Goal: Task Accomplishment & Management: Manage account settings

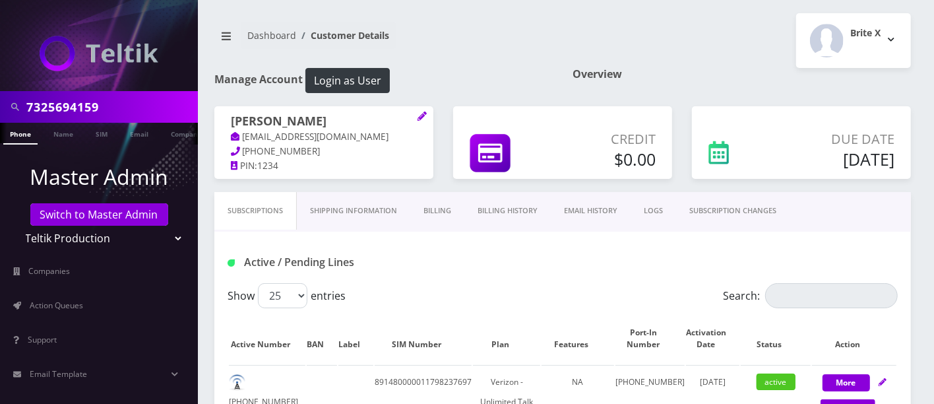
scroll to position [354, 0]
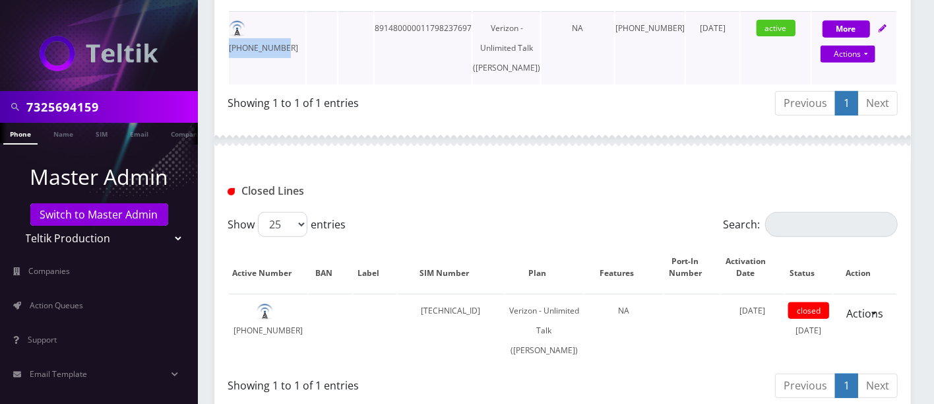
drag, startPoint x: 302, startPoint y: 24, endPoint x: 249, endPoint y: 24, distance: 52.1
click at [251, 24] on td "732-569-4159" at bounding box center [267, 47] width 77 height 73
copy td "732-569-4159"
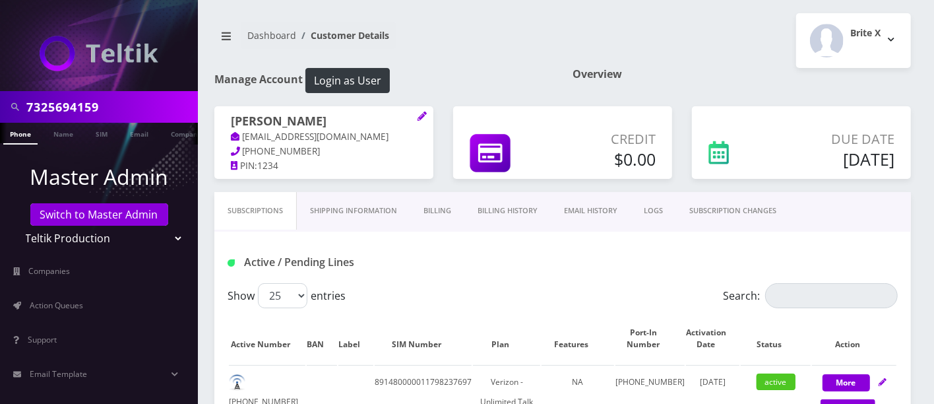
click at [454, 84] on h1 "Manage Account Login as User" at bounding box center [383, 80] width 339 height 25
drag, startPoint x: 131, startPoint y: 108, endPoint x: 0, endPoint y: 100, distance: 131.6
click at [0, 105] on div "7325694159" at bounding box center [99, 107] width 198 height 32
type input "8483290854"
click at [26, 134] on link "Phone" at bounding box center [20, 134] width 34 height 22
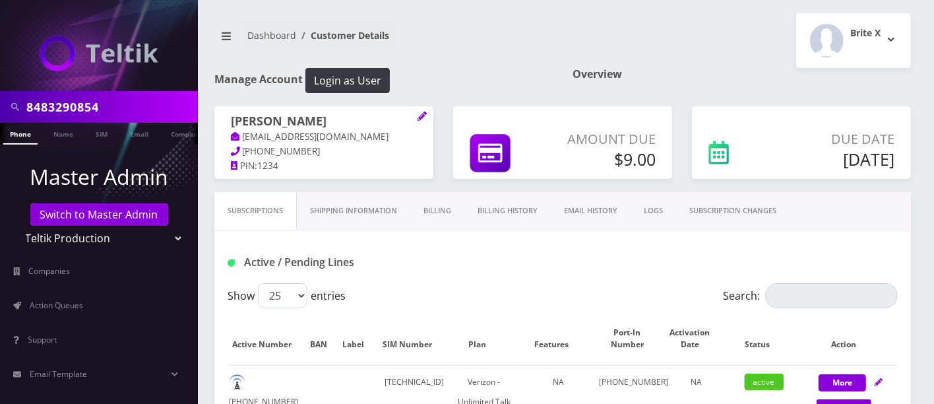
drag, startPoint x: 121, startPoint y: 104, endPoint x: 0, endPoint y: 96, distance: 121.7
click at [0, 97] on div "8483290854" at bounding box center [99, 107] width 198 height 32
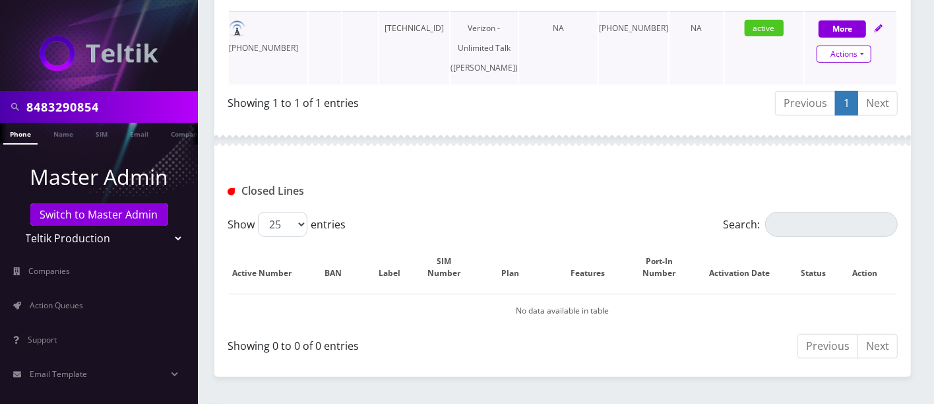
click at [848, 55] on link "Actions" at bounding box center [844, 54] width 55 height 17
select select "459"
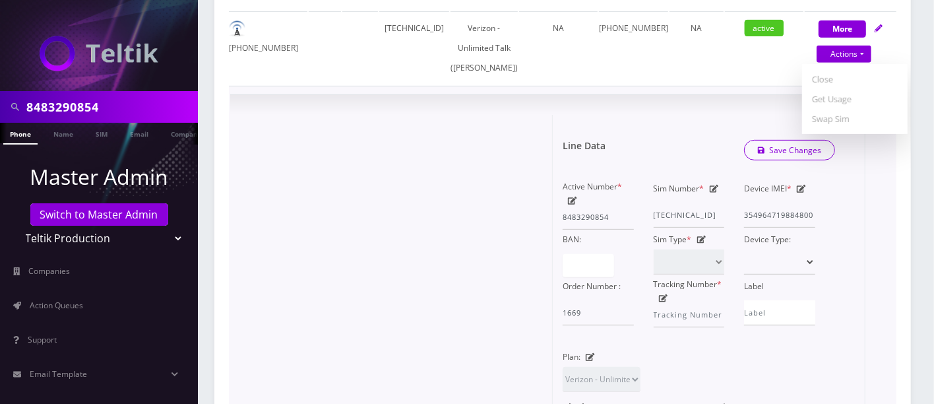
click at [802, 193] on icon at bounding box center [801, 189] width 9 height 8
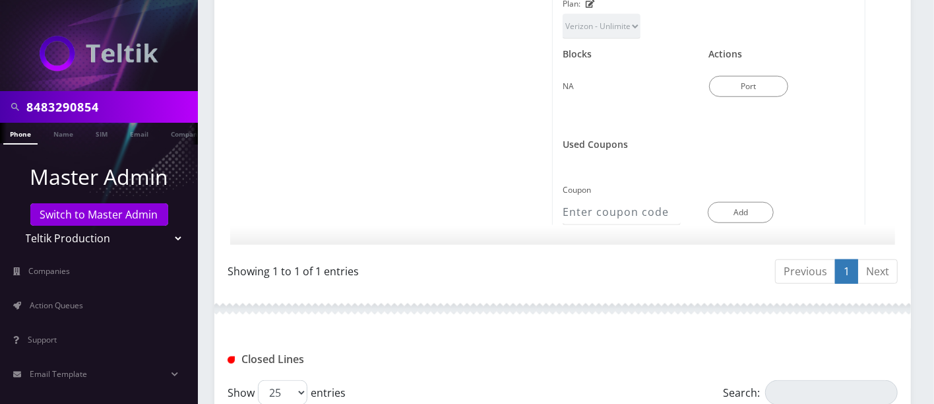
scroll to position [1020, 0]
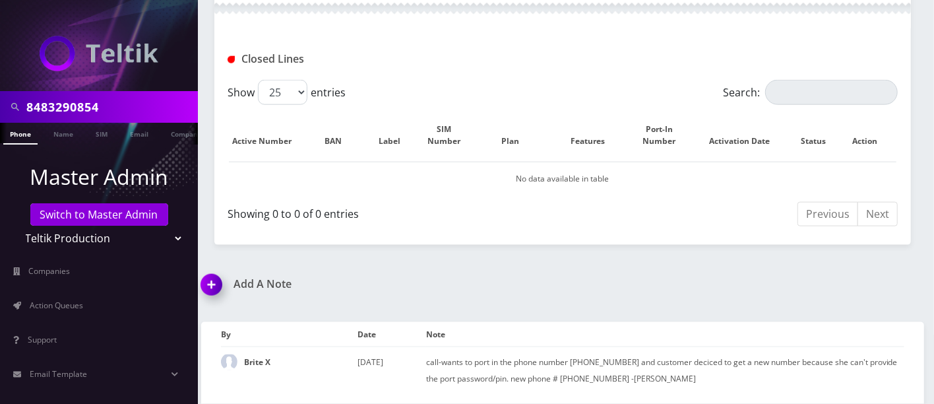
click at [207, 278] on img at bounding box center [214, 289] width 39 height 39
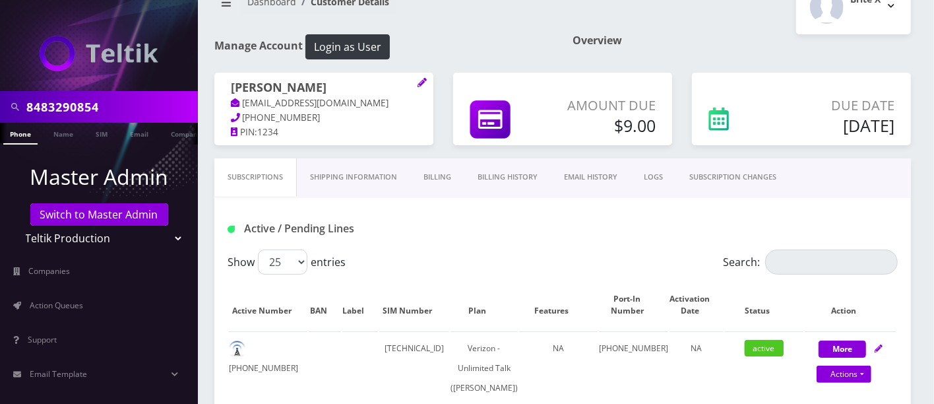
scroll to position [388, 0]
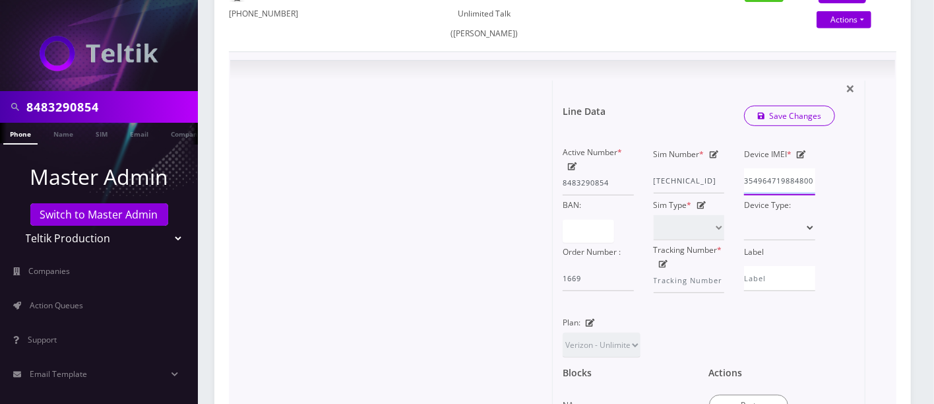
click at [793, 193] on input "354964719884800" at bounding box center [779, 180] width 71 height 25
paste input "020630542835"
type input "354020630542835"
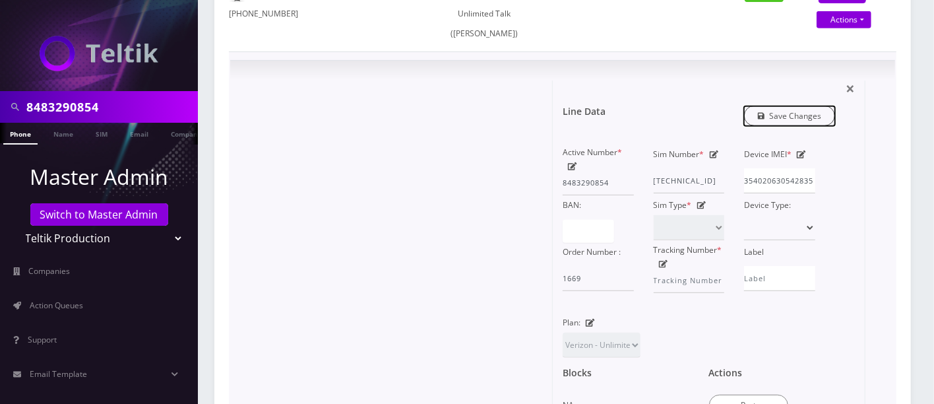
click at [804, 126] on link "Save Changes" at bounding box center [790, 116] width 92 height 20
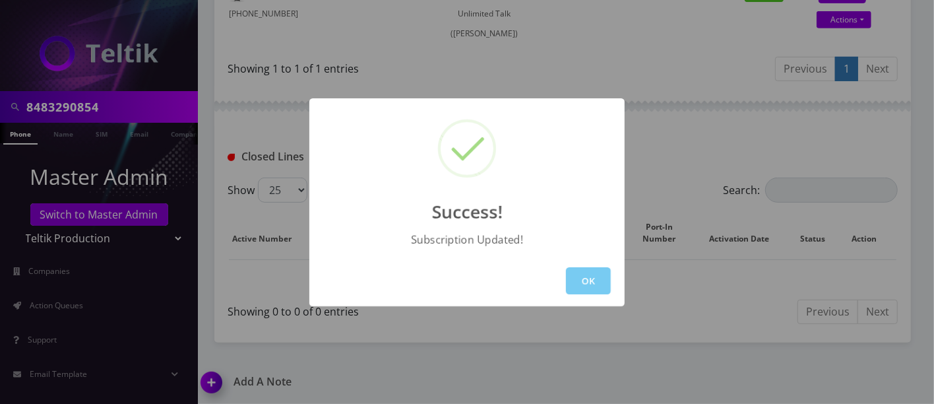
click at [578, 285] on button "OK" at bounding box center [588, 280] width 45 height 27
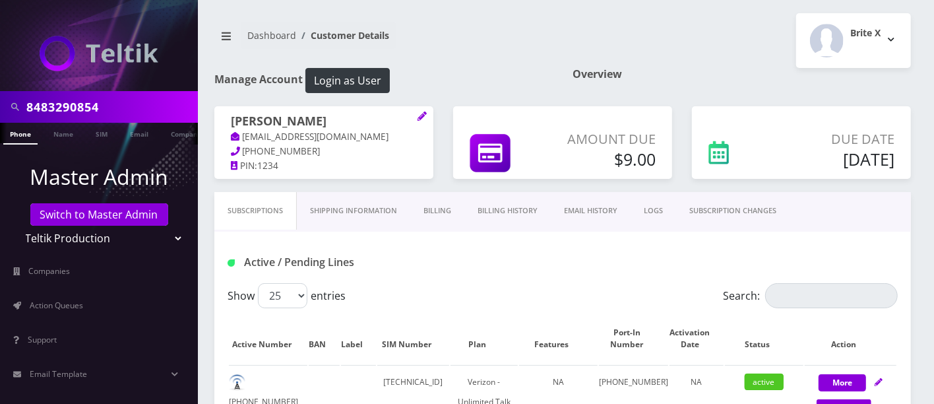
scroll to position [354, 0]
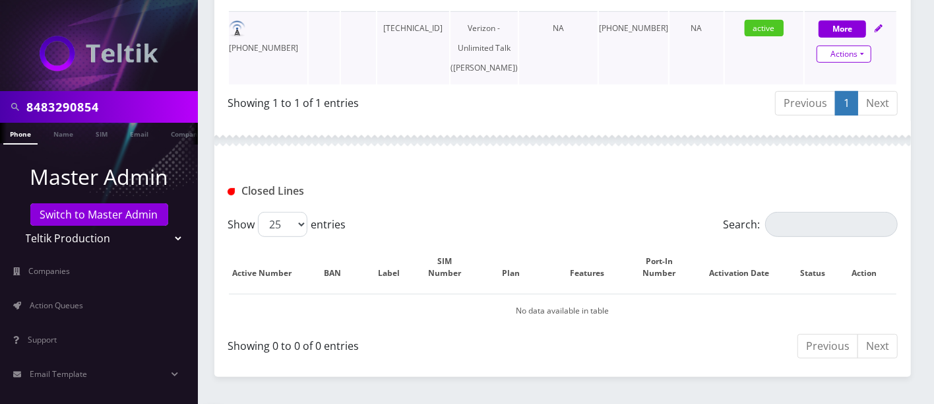
click at [846, 48] on link "Actions" at bounding box center [844, 54] width 55 height 17
select select "459"
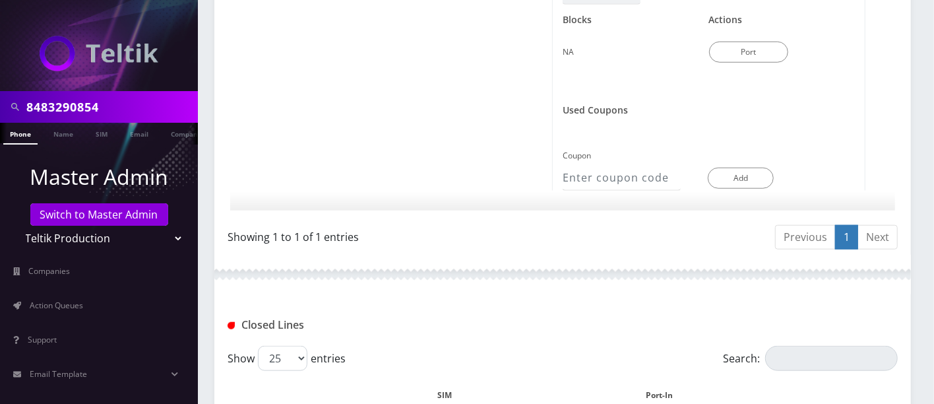
scroll to position [388, 0]
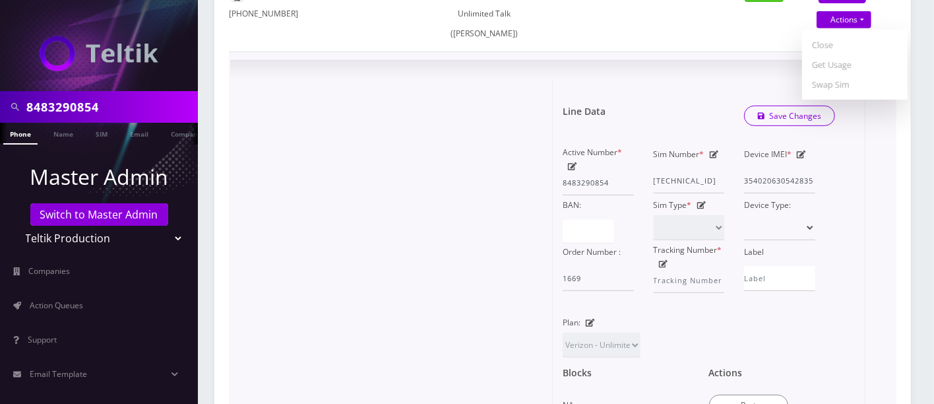
click at [478, 155] on div at bounding box center [396, 312] width 313 height 463
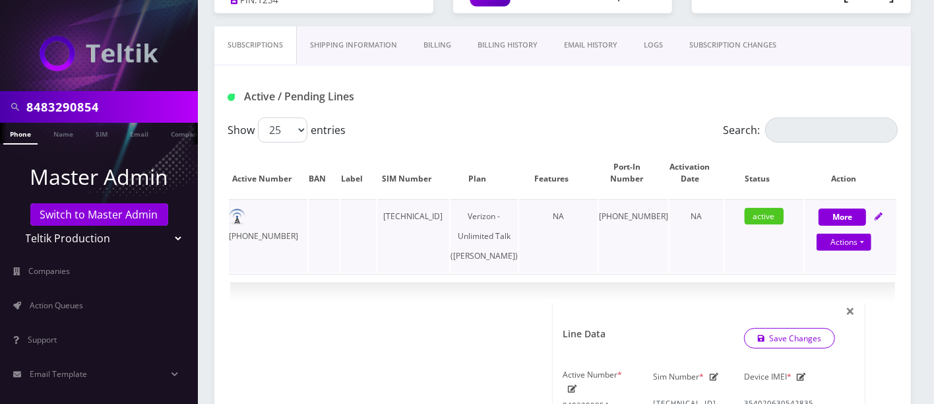
scroll to position [0, 0]
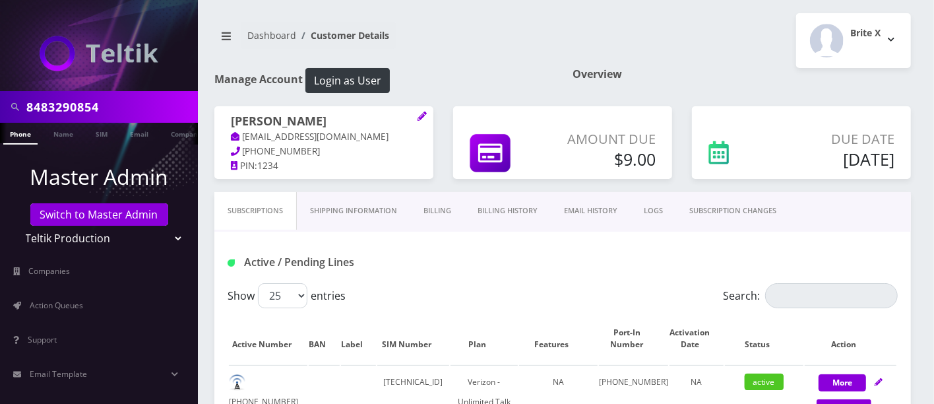
click at [502, 210] on link "Billing History" at bounding box center [508, 211] width 86 height 38
